Goal: Find specific page/section: Find specific page/section

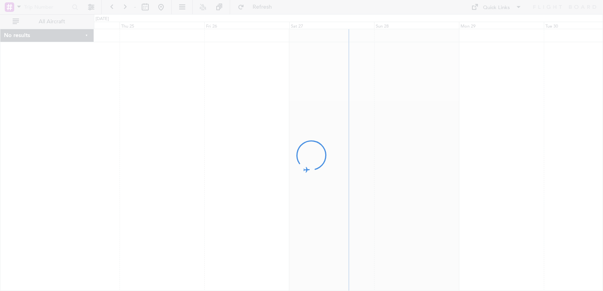
click at [92, 7] on div at bounding box center [301, 145] width 603 height 291
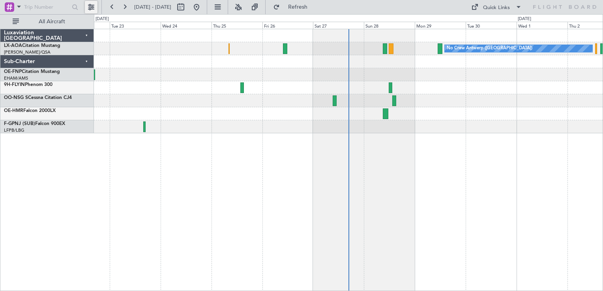
click at [85, 6] on button at bounding box center [91, 7] width 13 height 13
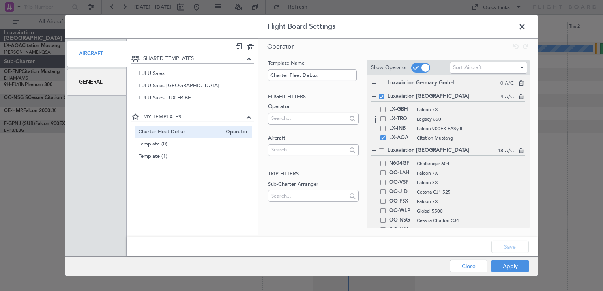
click at [383, 119] on span at bounding box center [382, 118] width 5 height 5
click at [386, 116] on input "checkbox" at bounding box center [386, 116] width 0 height 0
click at [513, 237] on div "Save" at bounding box center [332, 246] width 411 height 19
click at [507, 248] on button "Save" at bounding box center [509, 247] width 37 height 13
click at [508, 266] on button "Apply" at bounding box center [509, 266] width 37 height 13
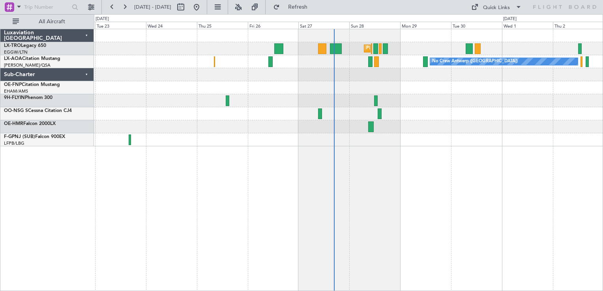
click at [435, 185] on div "Planned Maint [GEOGRAPHIC_DATA] ([GEOGRAPHIC_DATA]) No Crew [GEOGRAPHIC_DATA] (…" at bounding box center [348, 160] width 509 height 262
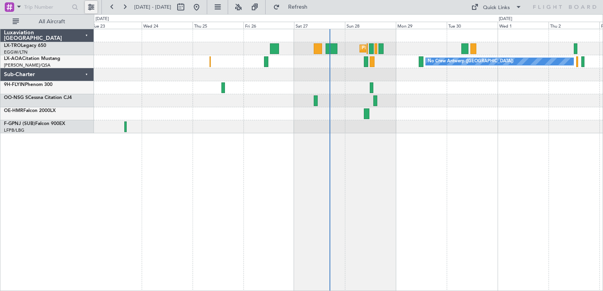
click at [92, 4] on button at bounding box center [91, 7] width 13 height 13
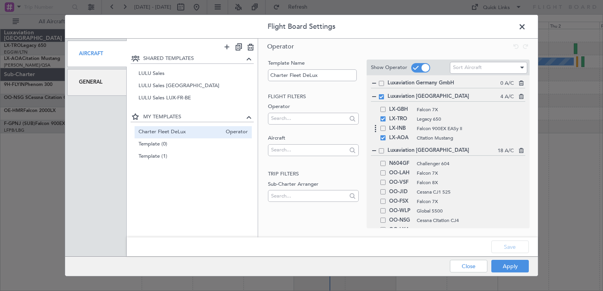
click at [385, 131] on div "LX-INB Falcon 900EX EASy II" at bounding box center [448, 128] width 154 height 9
click at [383, 127] on span at bounding box center [382, 128] width 5 height 5
click at [386, 126] on input "checkbox" at bounding box center [386, 126] width 0 height 0
click at [509, 245] on button "Save" at bounding box center [509, 247] width 37 height 13
click at [508, 263] on div "Apply Close" at bounding box center [473, 266] width 115 height 19
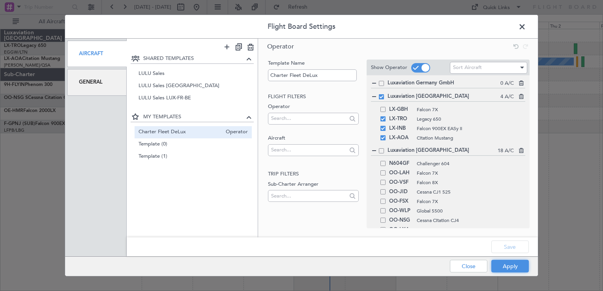
click at [508, 263] on button "Apply" at bounding box center [509, 266] width 37 height 13
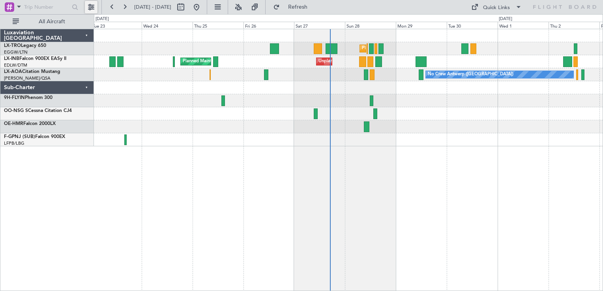
click at [90, 8] on button at bounding box center [91, 7] width 13 height 13
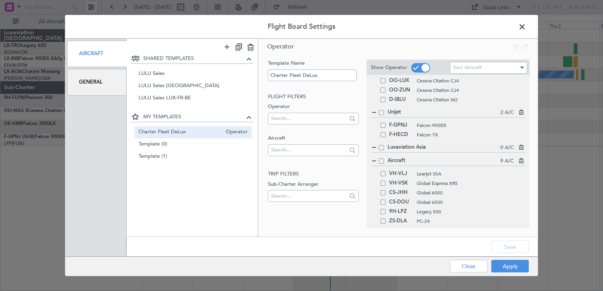
scroll to position [225, 0]
click at [526, 28] on span at bounding box center [526, 29] width 0 height 16
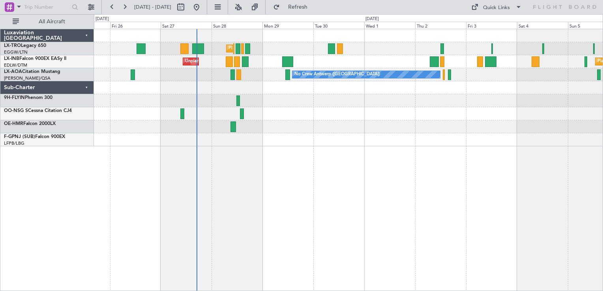
click at [334, 192] on div "Planned Maint [GEOGRAPHIC_DATA] ([GEOGRAPHIC_DATA]) A/C Unavailable Unplanned M…" at bounding box center [348, 160] width 509 height 262
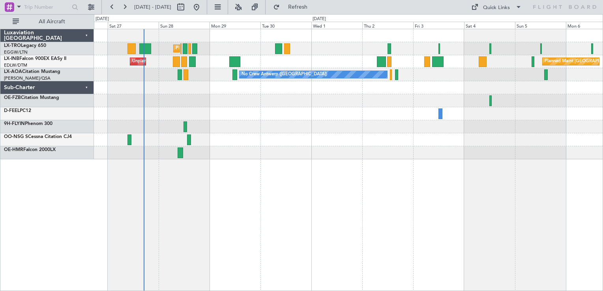
click at [319, 170] on div "Planned Maint [GEOGRAPHIC_DATA] ([GEOGRAPHIC_DATA]) A/C Unavailable Planned Mai…" at bounding box center [348, 160] width 509 height 262
